Goal: Check status: Check status

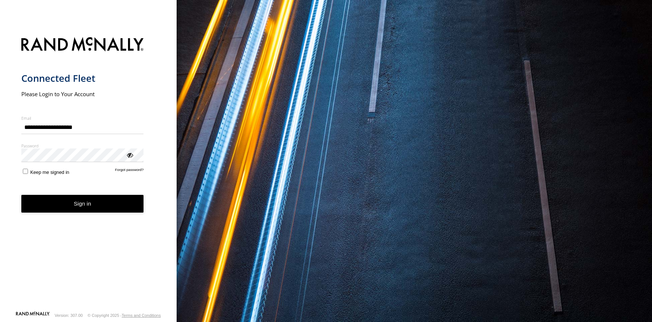
click at [90, 206] on button "Sign in" at bounding box center [82, 204] width 123 height 18
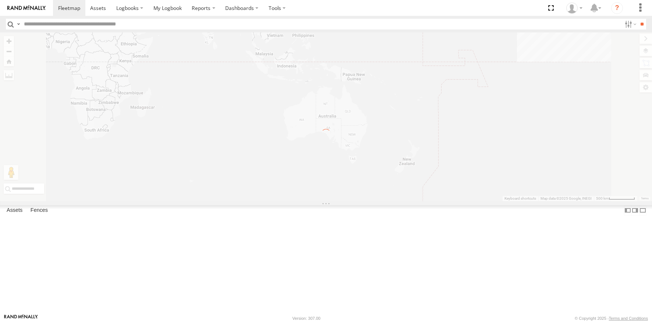
click at [0, 0] on label "Close" at bounding box center [0, 0] width 0 height 0
click at [439, 10] on section "Dashboards" at bounding box center [351, 8] width 597 height 16
click at [635, 11] on label at bounding box center [640, 8] width 16 height 16
click at [628, 104] on link at bounding box center [627, 106] width 44 height 12
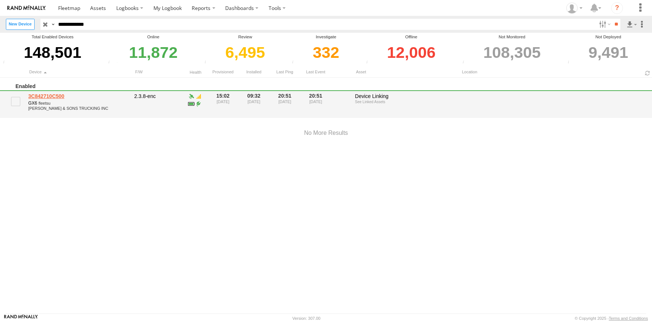
click at [53, 94] on link "3C842710C500" at bounding box center [78, 96] width 101 height 7
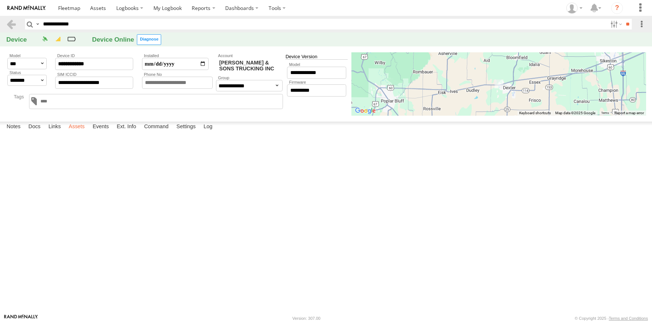
click at [73, 132] on label "Assets" at bounding box center [76, 126] width 23 height 10
click at [0, 0] on link "194" at bounding box center [0, 0] width 0 height 0
